Goal: Task Accomplishment & Management: Manage account settings

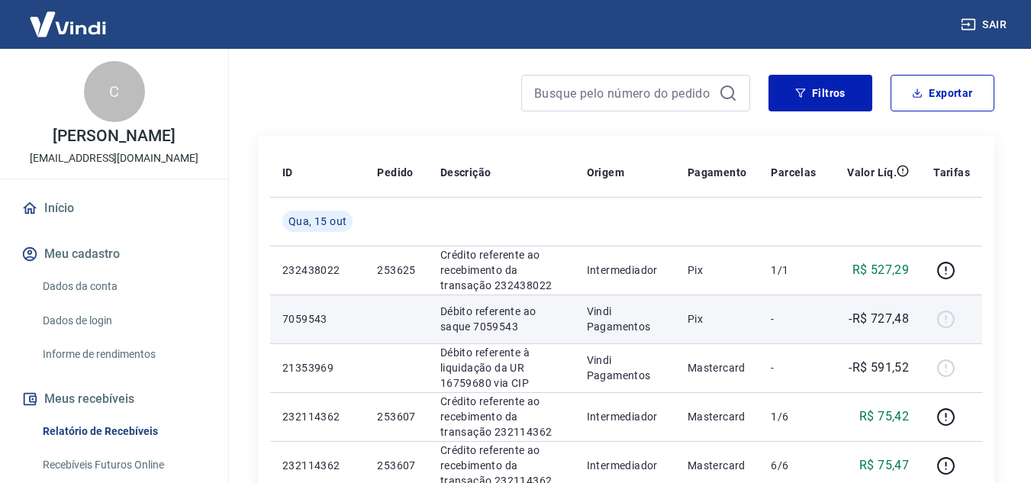
scroll to position [229, 0]
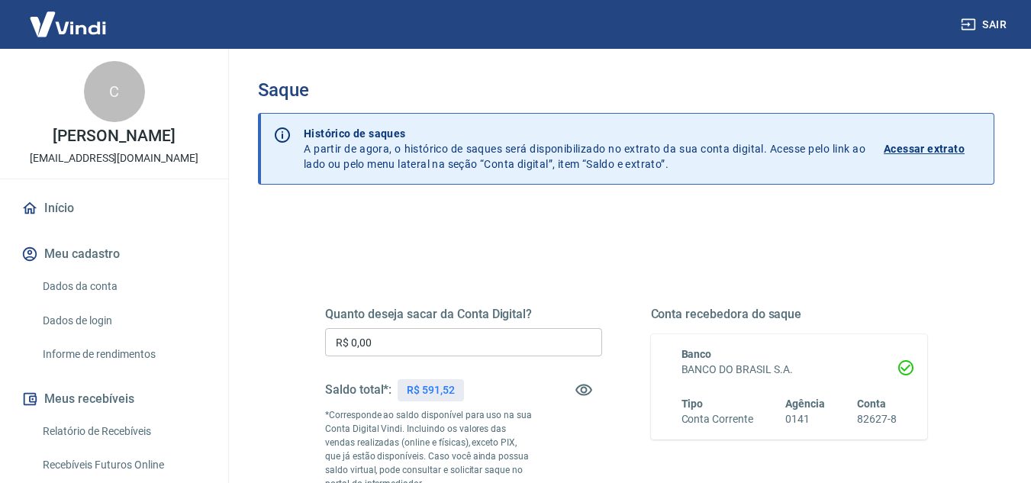
click at [475, 335] on input "R$ 0,00" at bounding box center [463, 342] width 277 height 28
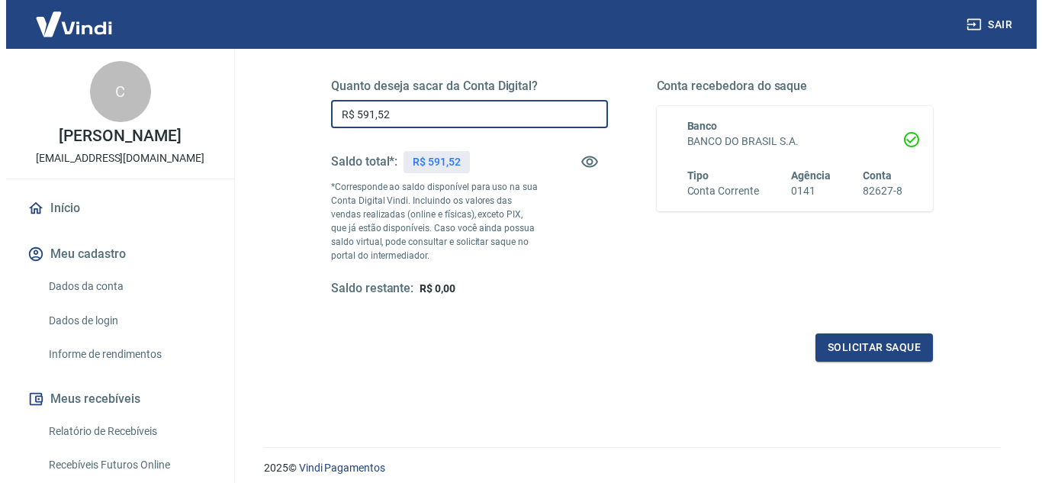
scroll to position [229, 0]
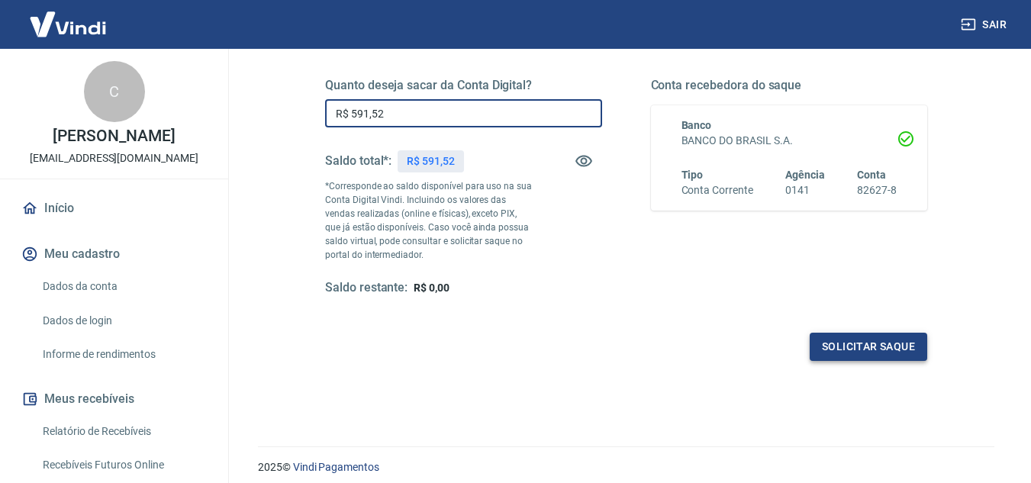
type input "R$ 591,52"
click at [844, 352] on button "Solicitar saque" at bounding box center [867, 347] width 117 height 28
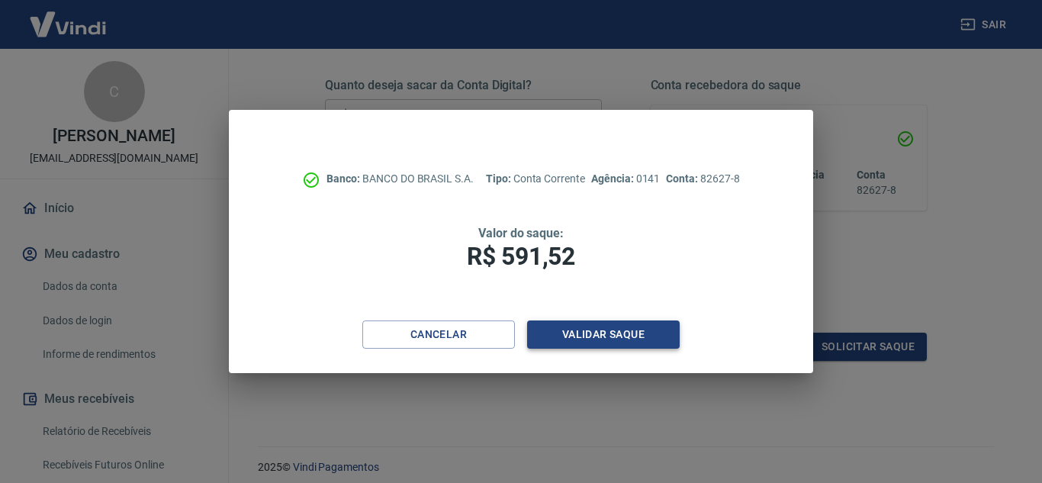
click at [576, 335] on button "Validar saque" at bounding box center [603, 334] width 153 height 28
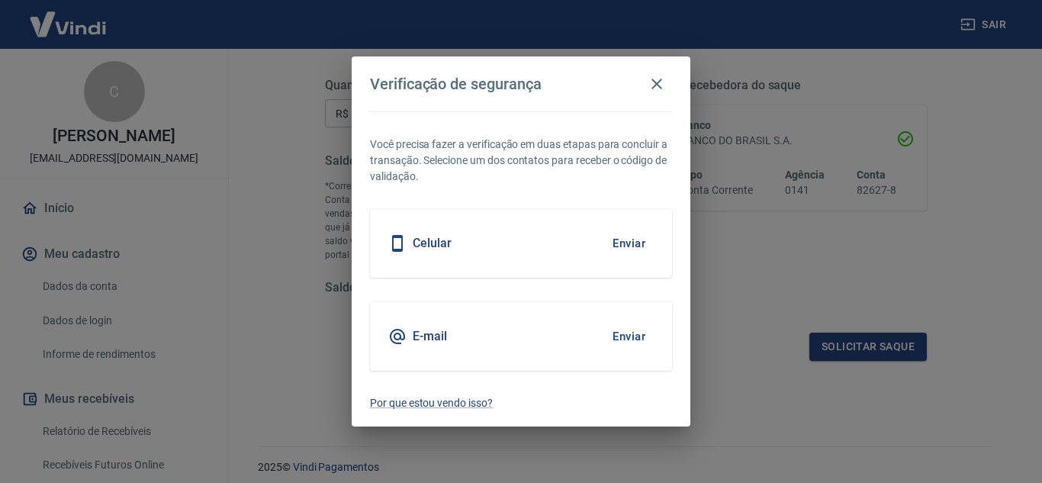
drag, startPoint x: 626, startPoint y: 249, endPoint x: 655, endPoint y: 335, distance: 90.7
click at [626, 249] on button "Enviar" at bounding box center [629, 243] width 50 height 32
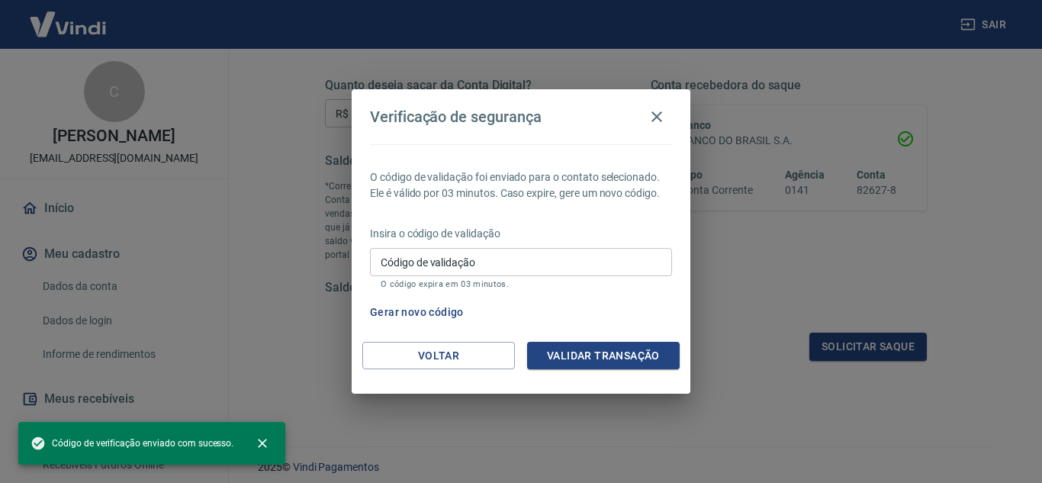
click at [559, 269] on input "Código de validação" at bounding box center [521, 262] width 302 height 28
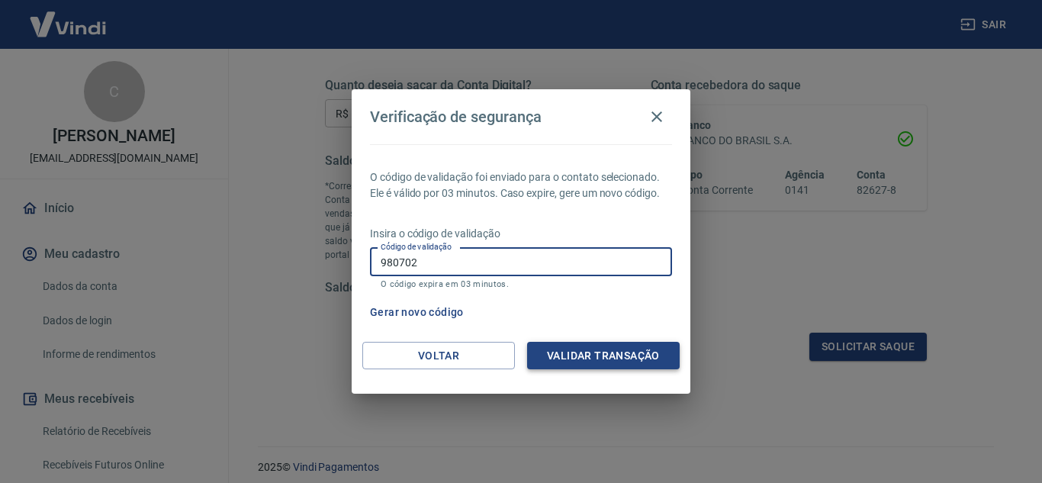
type input "980702"
click at [642, 348] on button "Validar transação" at bounding box center [603, 356] width 153 height 28
